Goal: Find specific page/section: Find specific page/section

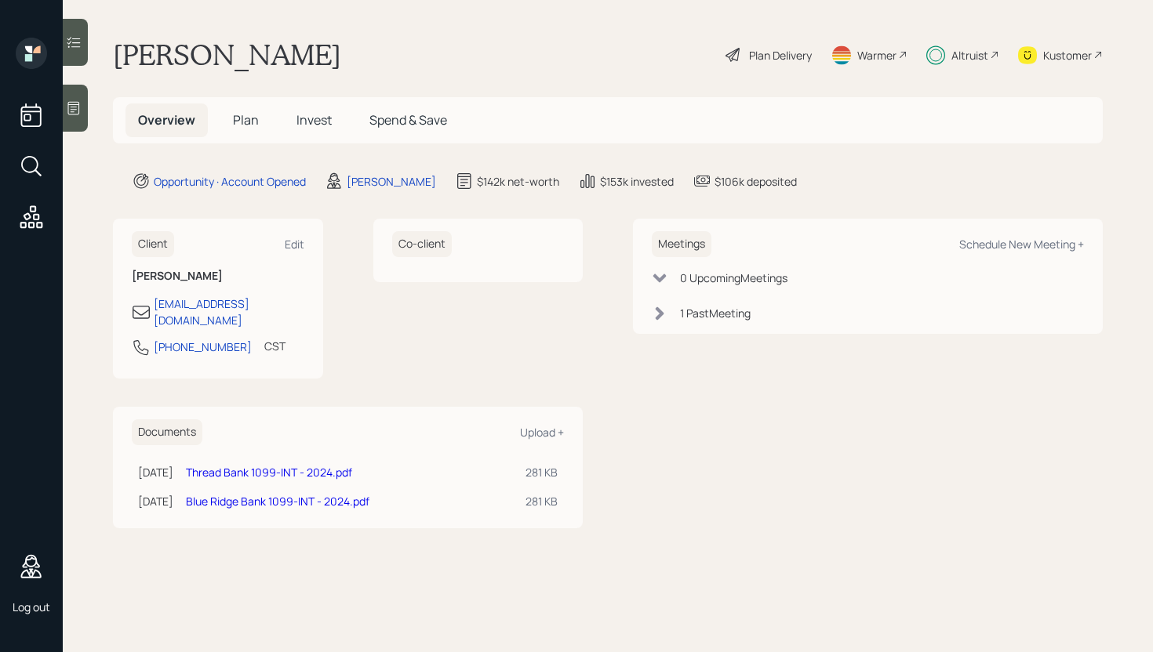
click at [415, 124] on span "Spend & Save" at bounding box center [408, 119] width 78 height 17
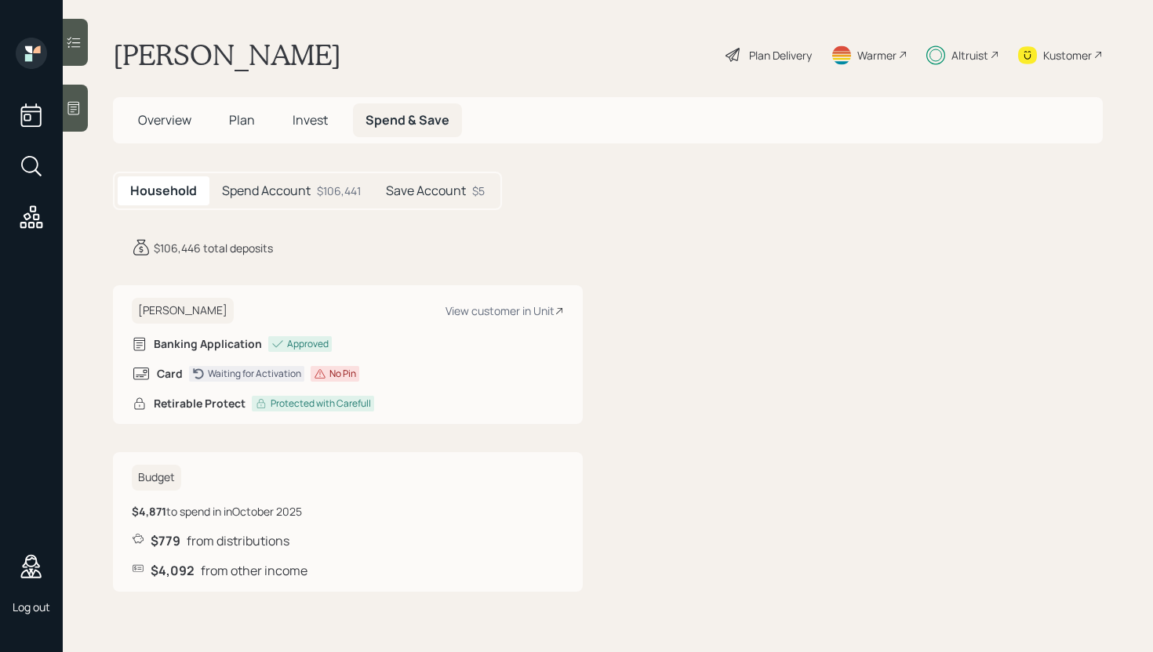
click at [252, 194] on h5 "Spend Account" at bounding box center [266, 190] width 89 height 15
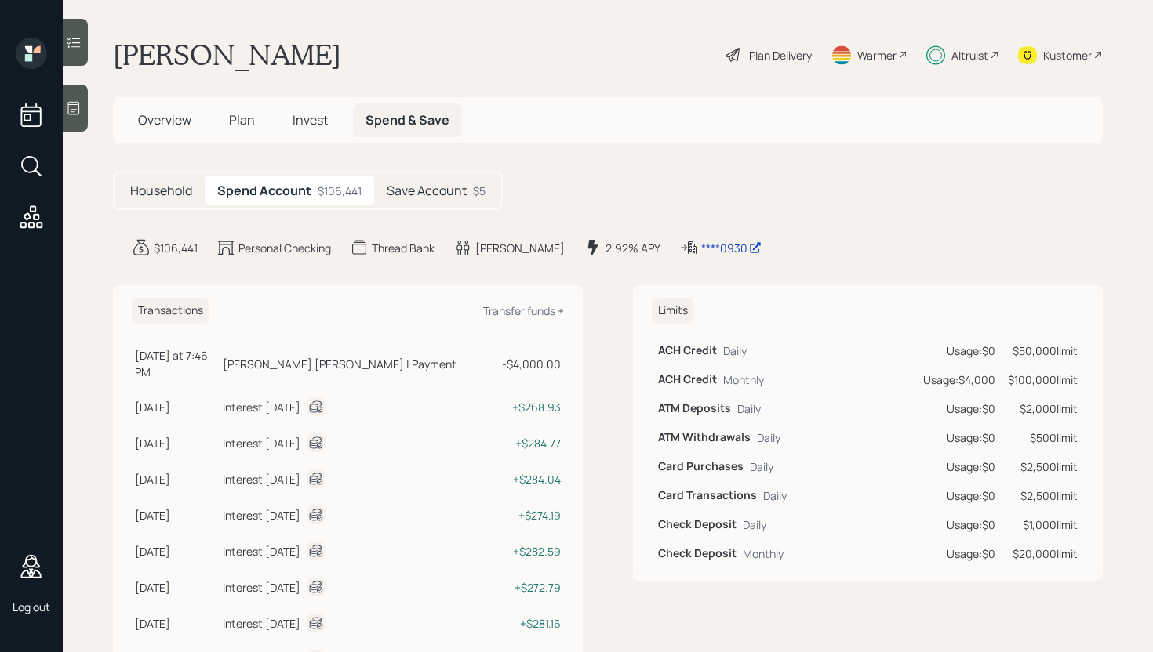
click at [149, 181] on div "Household" at bounding box center [161, 190] width 87 height 29
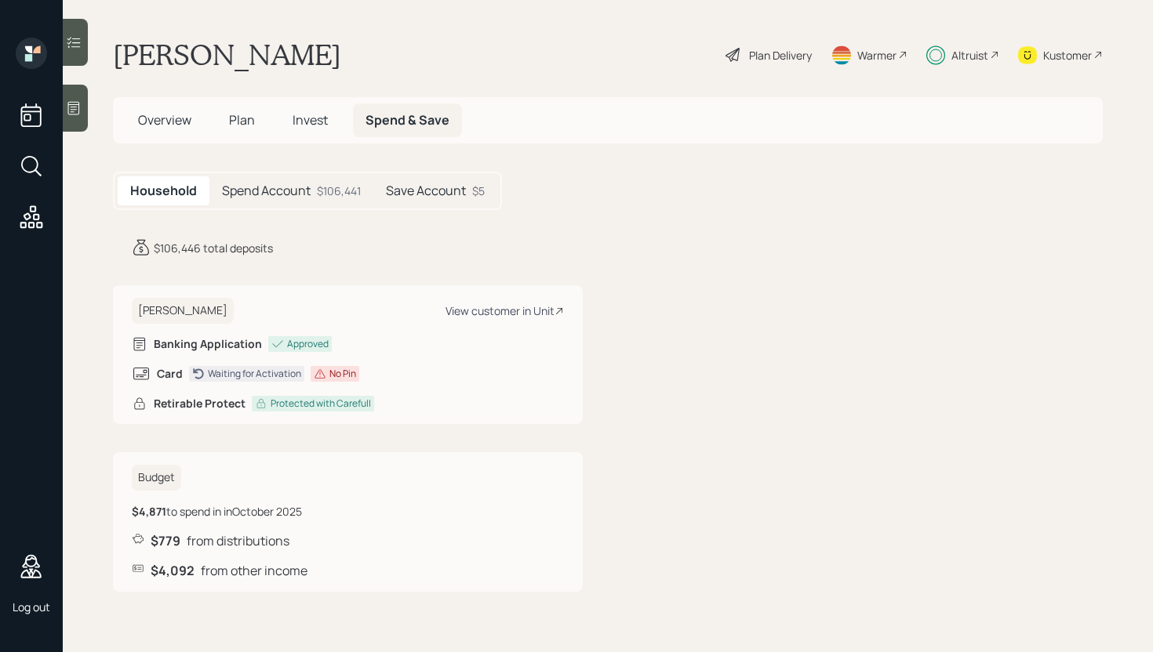
click at [507, 309] on div "View customer in Unit" at bounding box center [504, 310] width 118 height 15
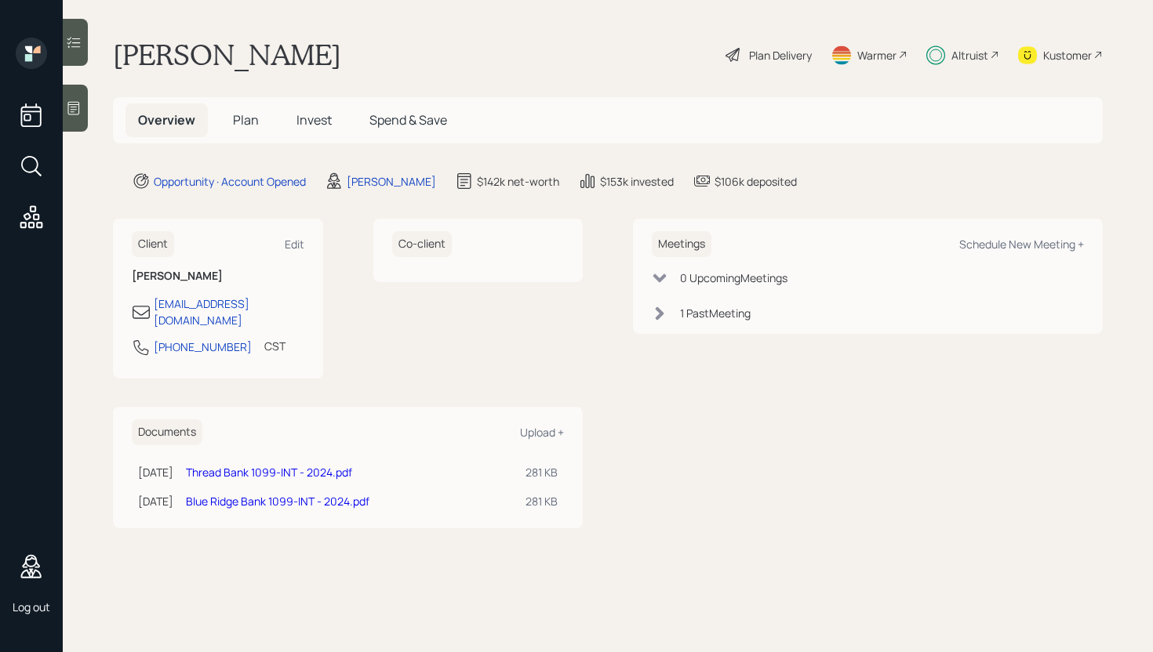
click at [398, 125] on span "Spend & Save" at bounding box center [408, 119] width 78 height 17
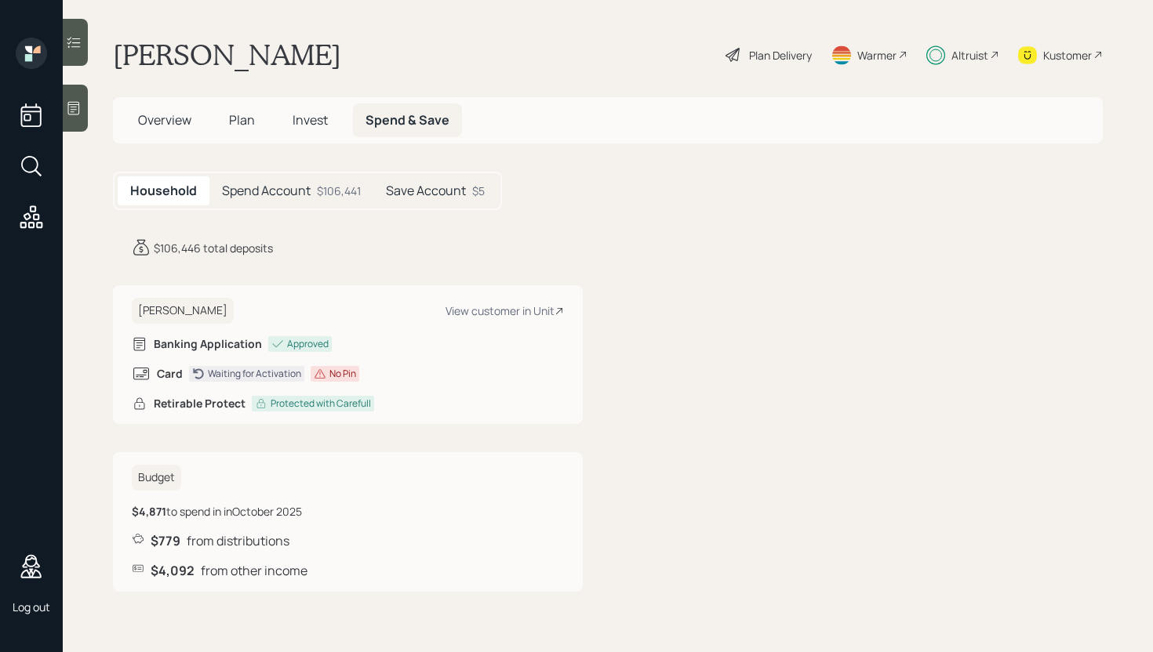
click at [296, 187] on h5 "Spend Account" at bounding box center [266, 190] width 89 height 15
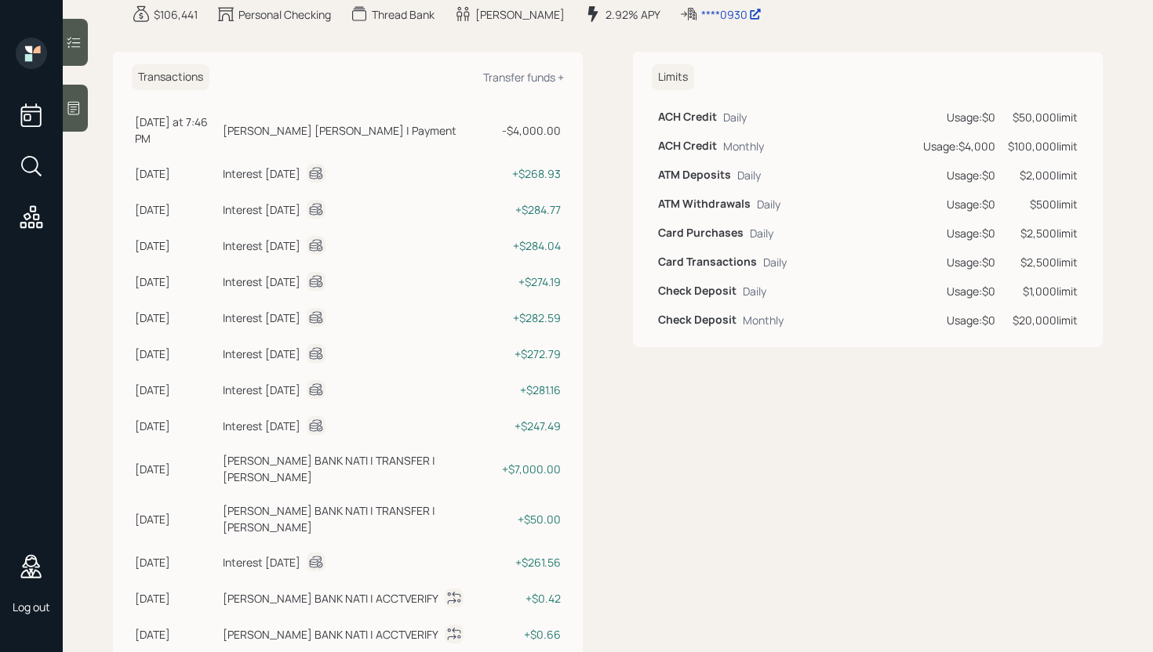
scroll to position [164, 0]
